Goal: Ask a question: Seek information or help from site administrators or community

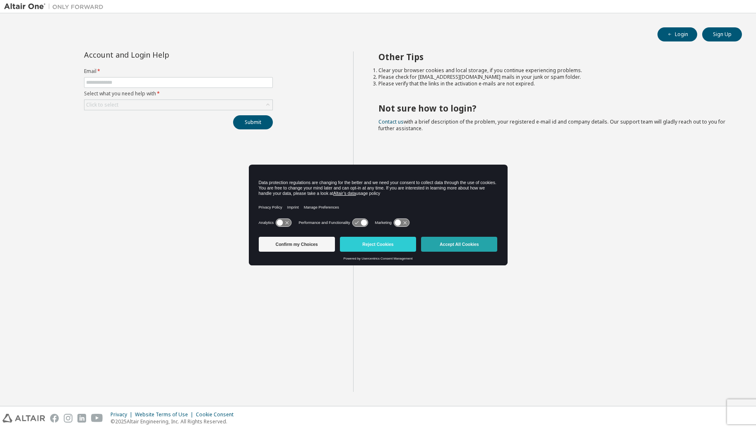
click at [467, 238] on button "Accept All Cookies" at bounding box center [459, 243] width 76 height 15
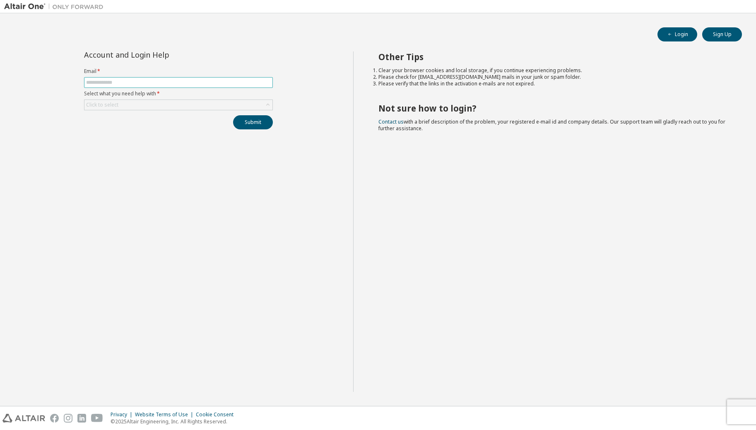
click at [111, 80] on input "text" at bounding box center [178, 82] width 185 height 7
type input "**********"
click at [177, 102] on div "Click to select" at bounding box center [178, 105] width 188 height 10
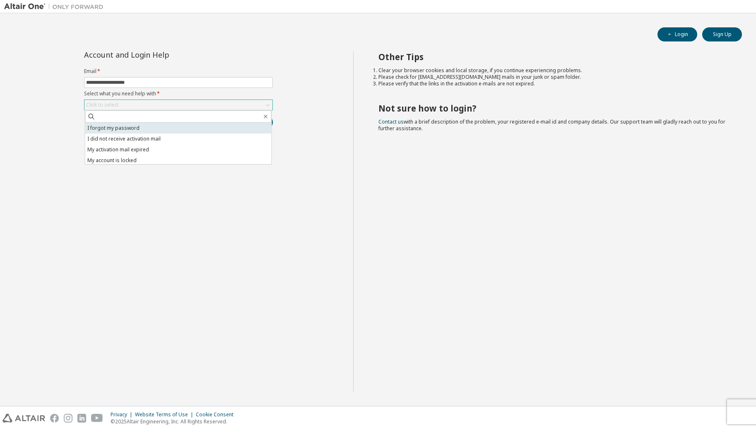
click at [160, 128] on li "I forgot my password" at bounding box center [178, 128] width 186 height 11
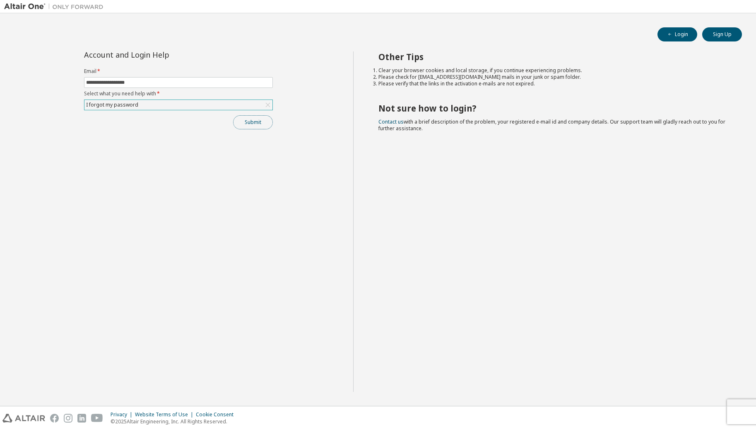
click at [257, 122] on button "Submit" at bounding box center [253, 122] width 40 height 14
drag, startPoint x: 154, startPoint y: 104, endPoint x: 168, endPoint y: 105, distance: 13.8
click at [154, 104] on div "I forgot my password" at bounding box center [178, 105] width 188 height 10
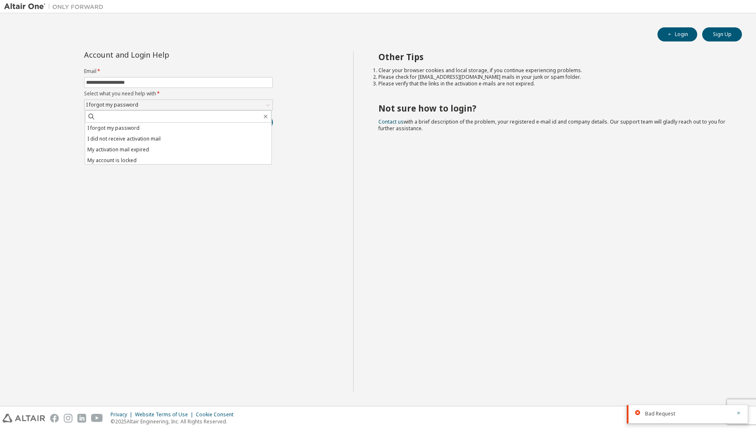
click at [127, 160] on li "My account is locked" at bounding box center [178, 160] width 186 height 11
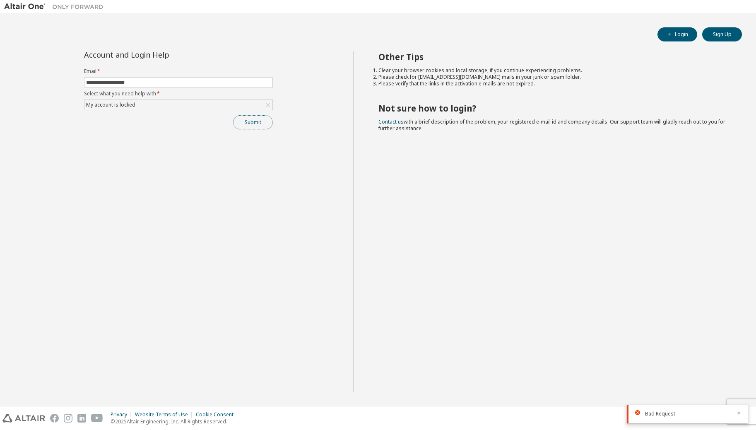
click at [253, 123] on button "Submit" at bounding box center [253, 122] width 40 height 14
click at [743, 387] on div "Bad Request" at bounding box center [687, 389] width 121 height 18
click at [739, 387] on icon "button" at bounding box center [739, 387] width 3 height 3
click at [738, 413] on icon "button" at bounding box center [739, 412] width 3 height 3
